Goal: Obtain resource: Obtain resource

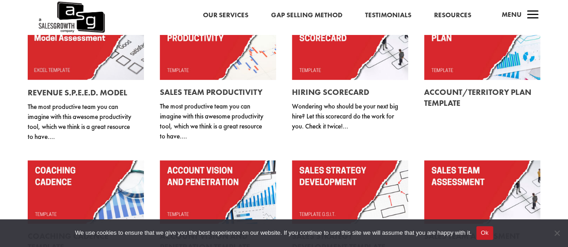
scroll to position [105, 0]
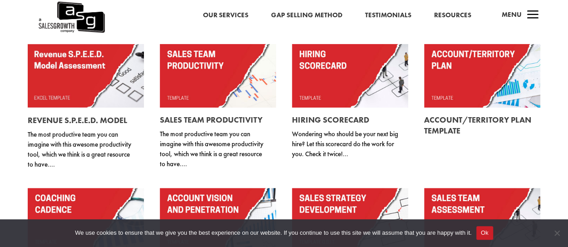
click at [445, 12] on link "Resources" at bounding box center [452, 16] width 37 height 12
click at [447, 128] on link at bounding box center [482, 126] width 116 height 36
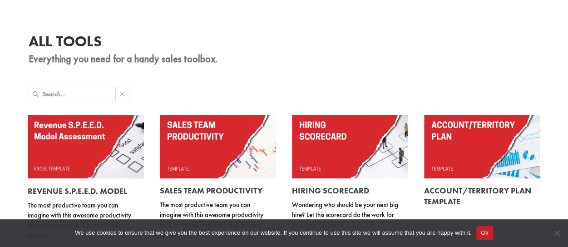
scroll to position [0, 0]
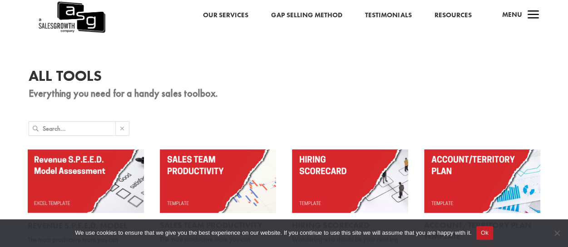
click at [450, 12] on link "Resources" at bounding box center [452, 16] width 37 height 12
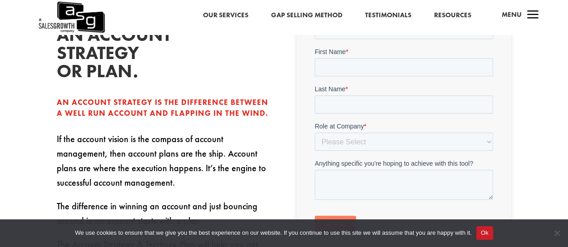
scroll to position [363, 0]
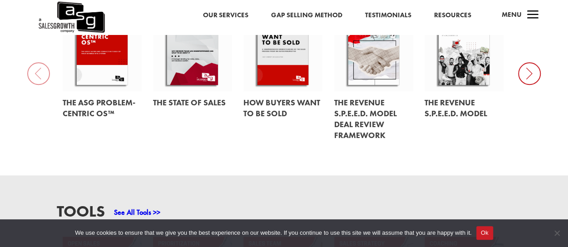
scroll to position [408, 0]
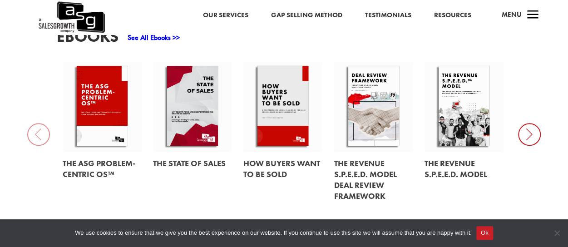
click at [530, 138] on icon at bounding box center [529, 134] width 23 height 23
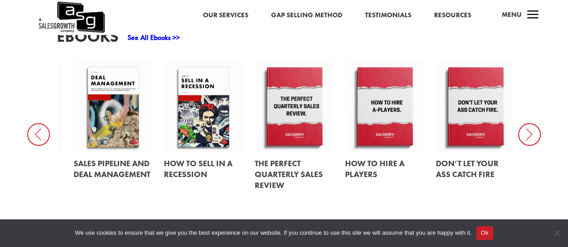
click at [527, 134] on icon at bounding box center [529, 134] width 23 height 23
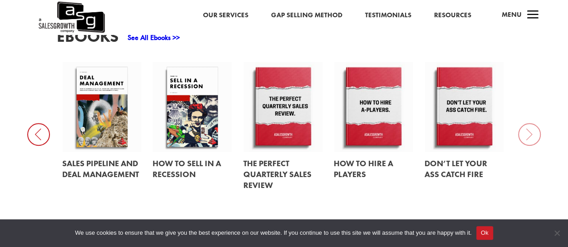
click at [88, 158] on link at bounding box center [101, 169] width 79 height 34
